Goal: Task Accomplishment & Management: Use online tool/utility

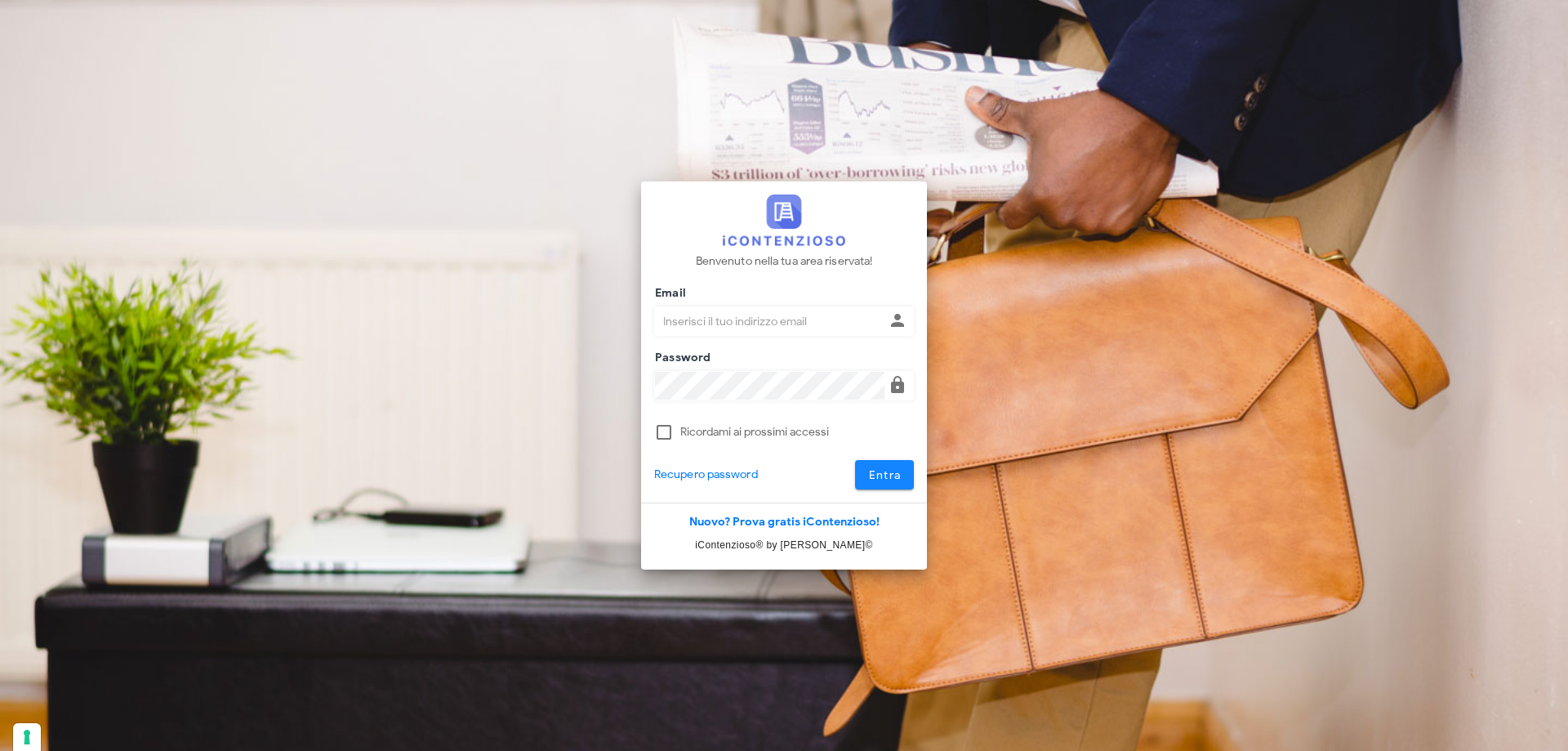
type input "[EMAIL_ADDRESS][DOMAIN_NAME]"
click at [907, 476] on button "Entra" at bounding box center [885, 475] width 59 height 30
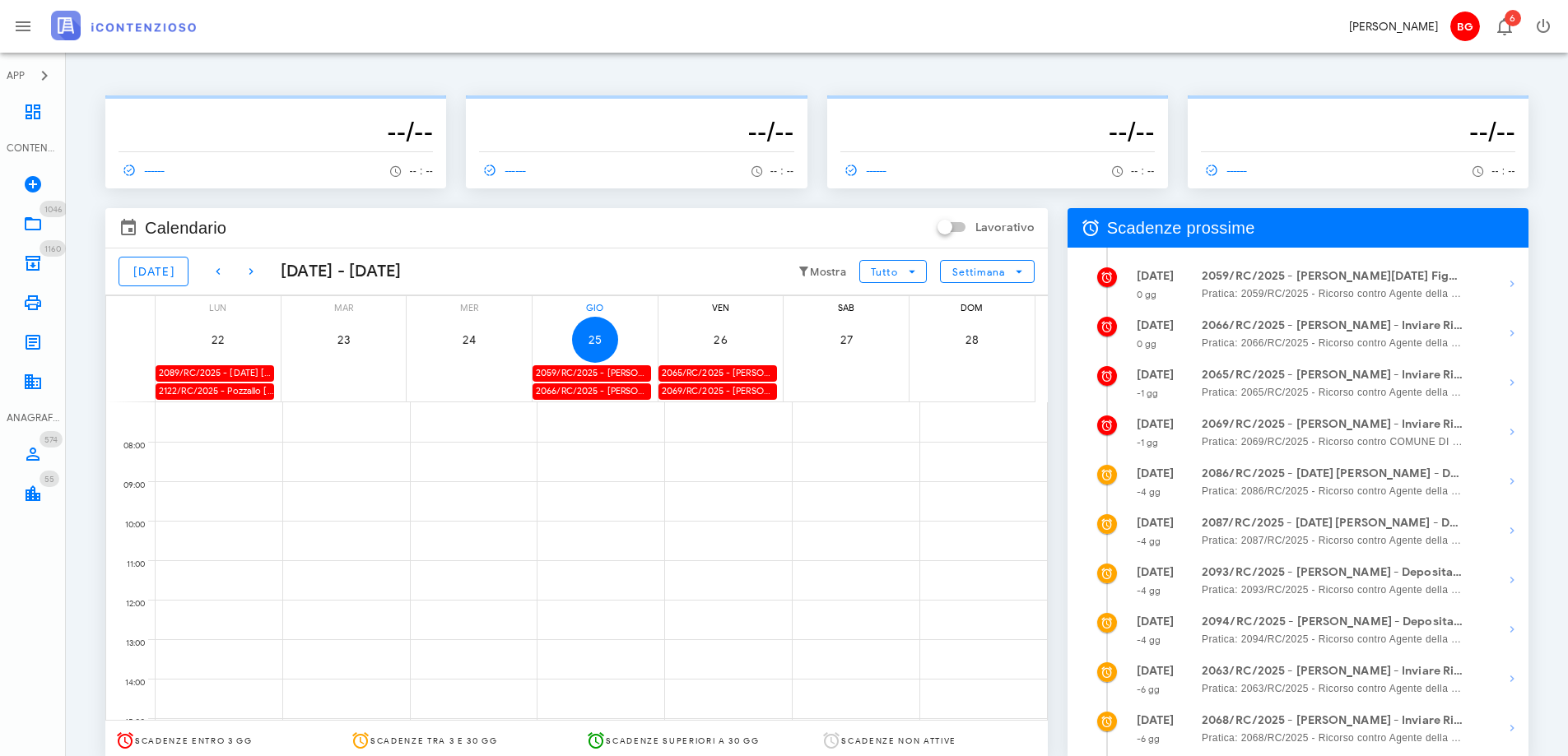
click at [604, 372] on div "2059/RC/2025 - Giovanna Pasqua Figura - Inviare Ricorso" at bounding box center [592, 373] width 119 height 16
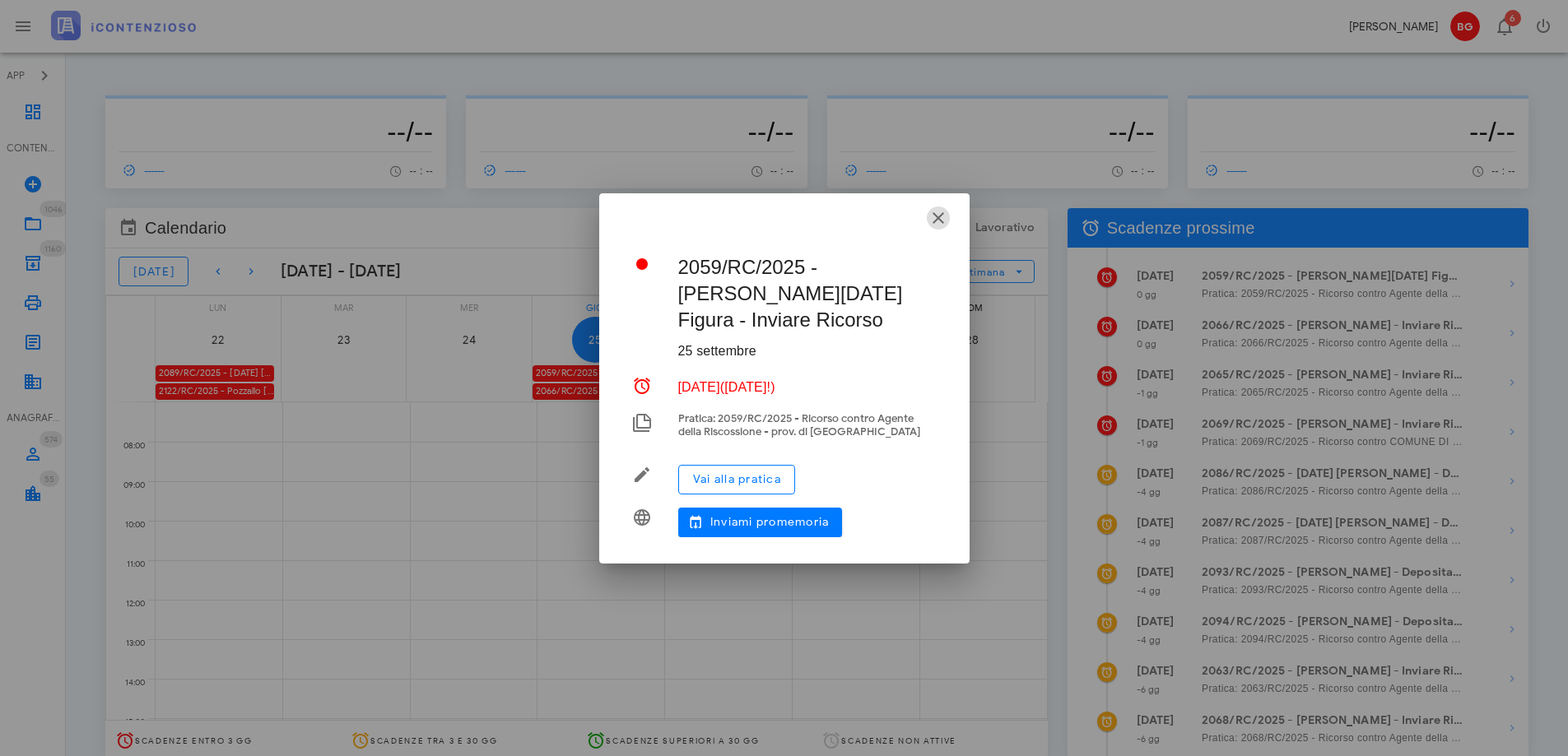
click at [940, 222] on icon "button" at bounding box center [938, 218] width 20 height 20
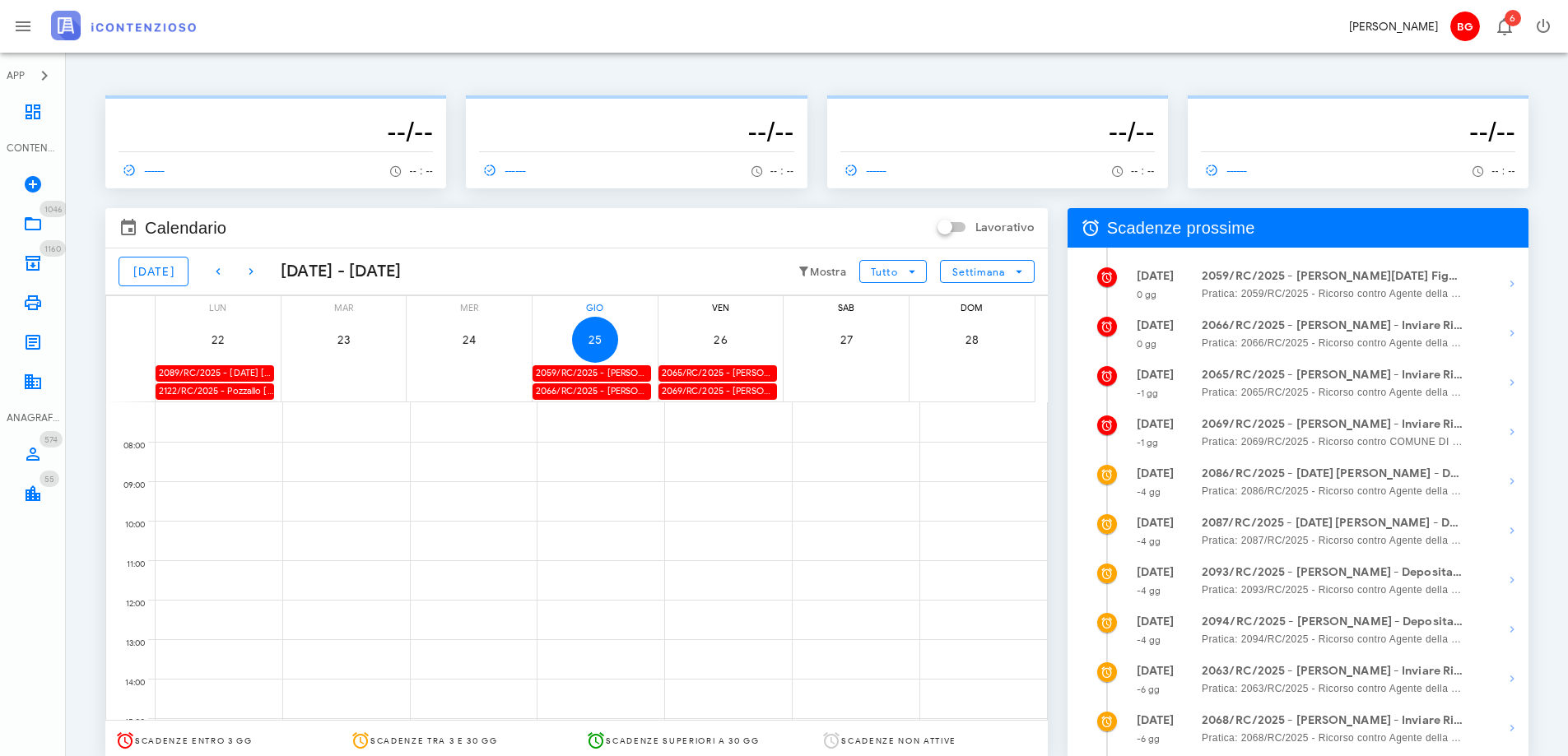
click at [604, 395] on div "2066/RC/2025 - Carmela Vendemmia - Inviare Ricorso" at bounding box center [592, 390] width 119 height 16
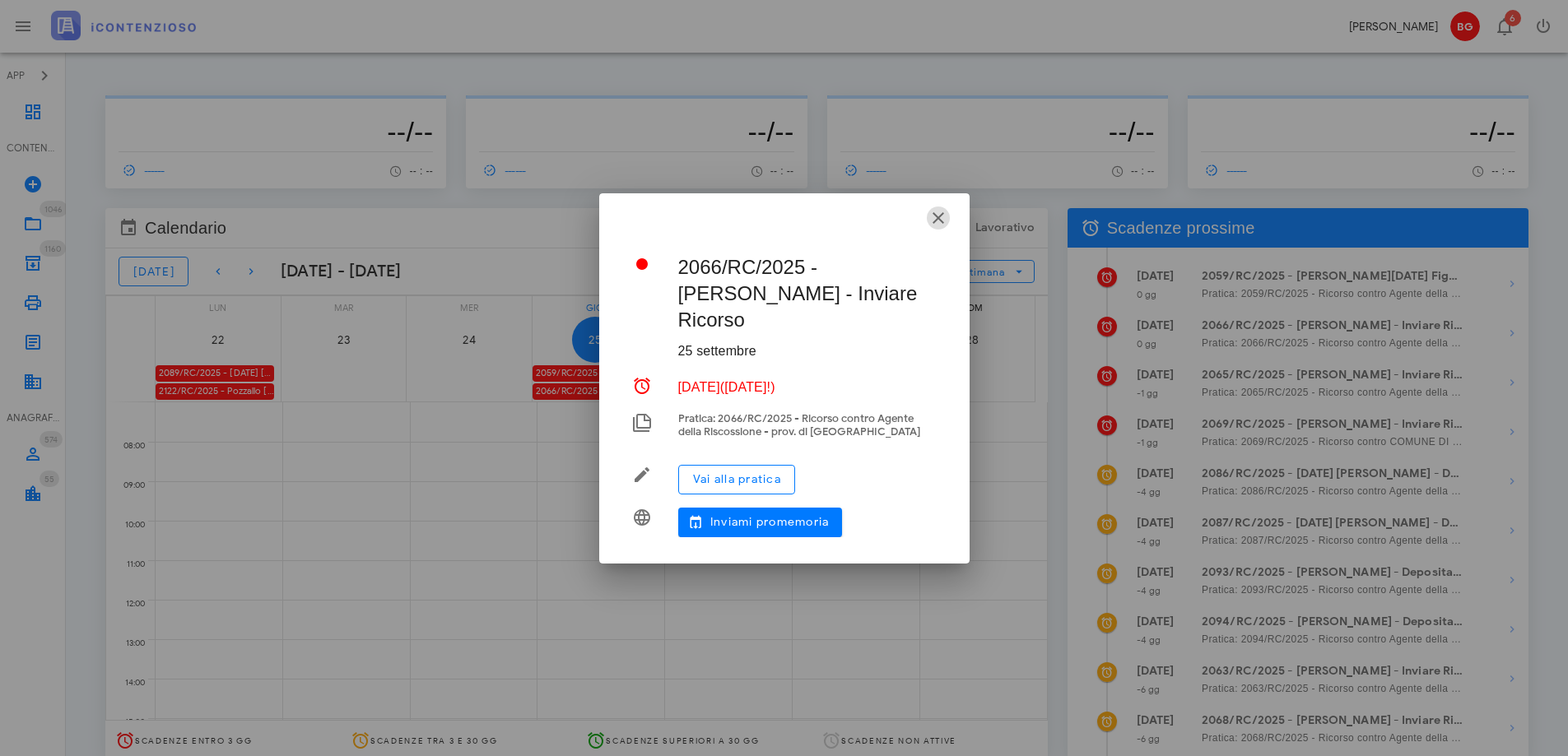
click at [935, 228] on icon "button" at bounding box center [938, 218] width 20 height 20
